Goal: Find specific page/section: Find specific page/section

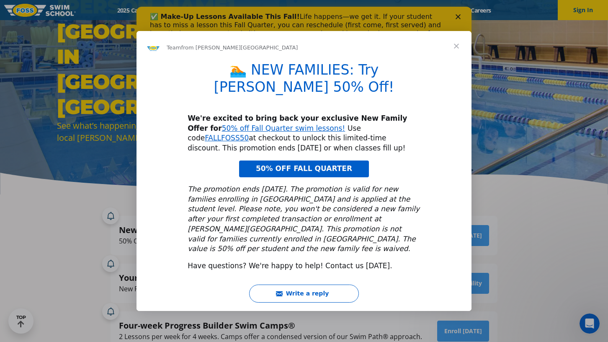
click at [457, 59] on span "Close" at bounding box center [456, 46] width 30 height 30
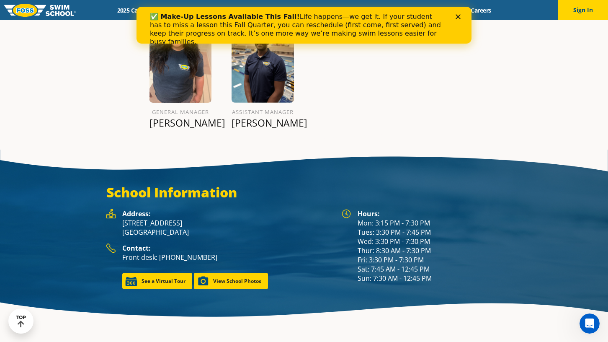
scroll to position [1074, 0]
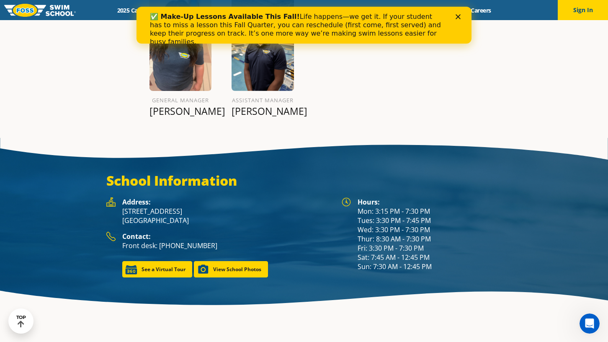
drag, startPoint x: 121, startPoint y: 199, endPoint x: 201, endPoint y: 215, distance: 81.2
click at [201, 215] on div "Address: [STREET_ADDRESS]" at bounding box center [219, 214] width 227 height 34
click at [253, 206] on p "[STREET_ADDRESS]" at bounding box center [227, 215] width 211 height 18
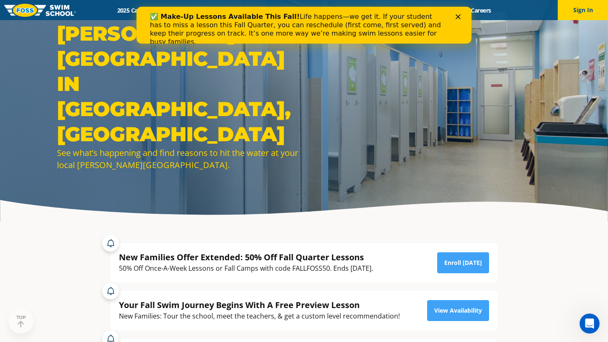
scroll to position [16, 0]
